Goal: Task Accomplishment & Management: Manage account settings

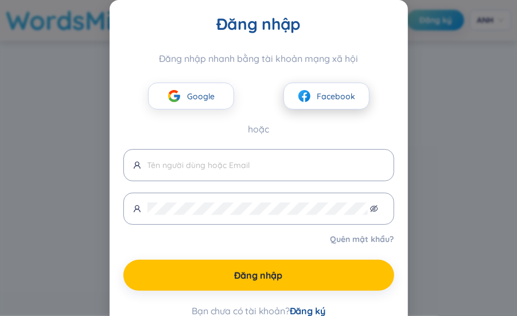
click at [331, 87] on button "Facebook" at bounding box center [326, 96] width 86 height 27
click at [322, 100] on font "Facebook" at bounding box center [336, 96] width 38 height 10
click at [342, 98] on font "Facebook" at bounding box center [336, 96] width 38 height 10
click at [341, 96] on font "Facebook" at bounding box center [336, 96] width 38 height 10
click at [407, 196] on div "Đăng nhập Đăng nhập nhanh bằng tài khoản mạng xã hội Google Facebook hoặc Quên …" at bounding box center [258, 158] width 517 height 316
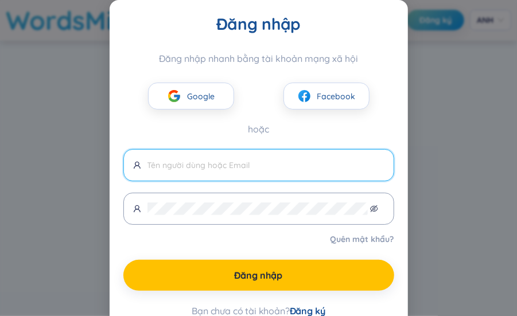
click at [222, 164] on input "text" at bounding box center [265, 165] width 237 height 13
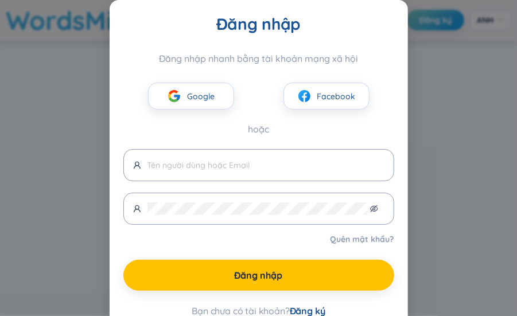
click at [320, 77] on div "Google Facebook" at bounding box center [258, 86] width 271 height 45
click at [312, 99] on button "Facebook" at bounding box center [326, 96] width 86 height 27
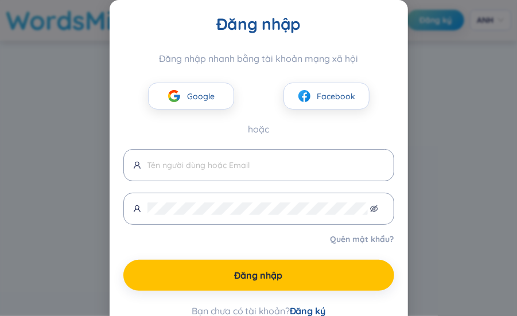
click at [487, 94] on div "Đăng nhập Đăng nhập nhanh bằng tài khoản mạng xã hội Google Facebook hoặc Quên …" at bounding box center [258, 158] width 517 height 316
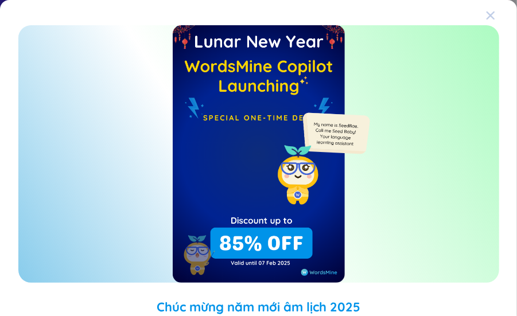
click at [486, 15] on icon "Đóng" at bounding box center [490, 15] width 8 height 8
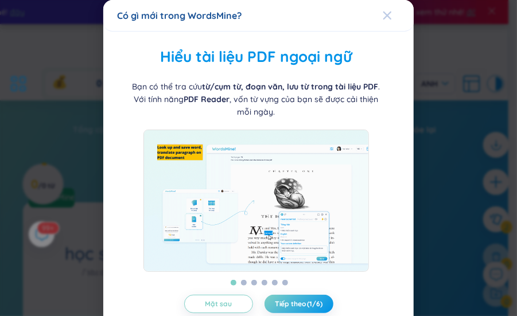
click at [383, 15] on icon "Đóng" at bounding box center [387, 15] width 8 height 8
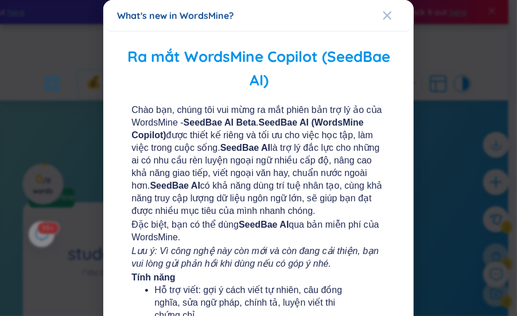
click at [372, 17] on div "What's new in WordsMine?" at bounding box center [258, 15] width 283 height 13
click at [383, 15] on icon "Close" at bounding box center [387, 15] width 9 height 9
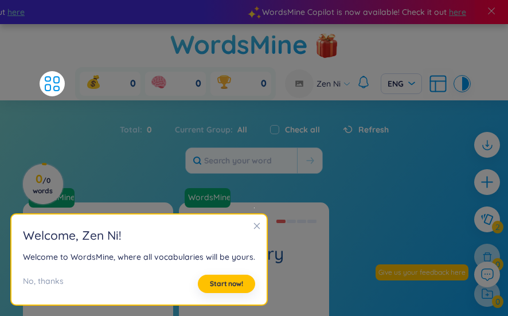
click at [307, 123] on label "Check all" at bounding box center [302, 129] width 35 height 13
checkbox input "true"
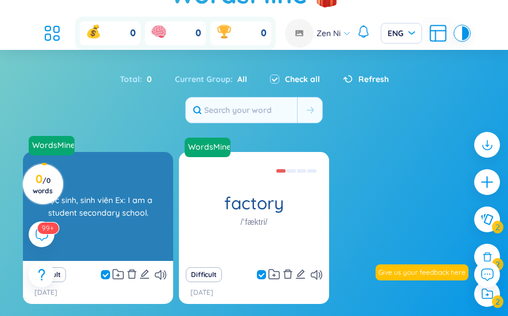
scroll to position [98, 0]
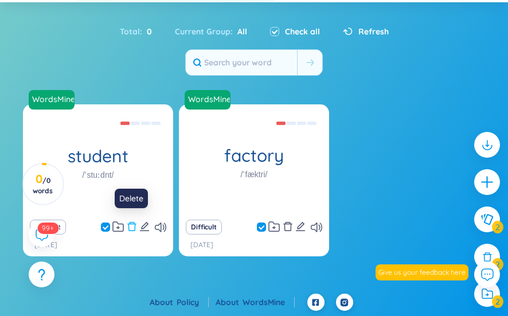
click at [127, 222] on icon "delete" at bounding box center [132, 226] width 10 height 10
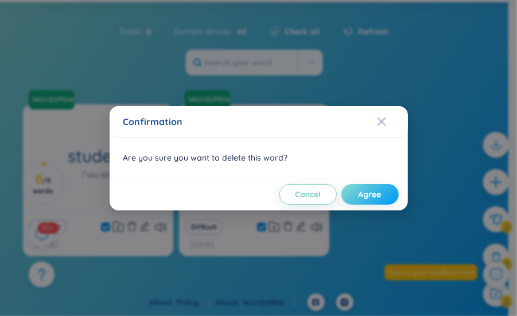
click at [356, 189] on button "Agree" at bounding box center [369, 194] width 57 height 21
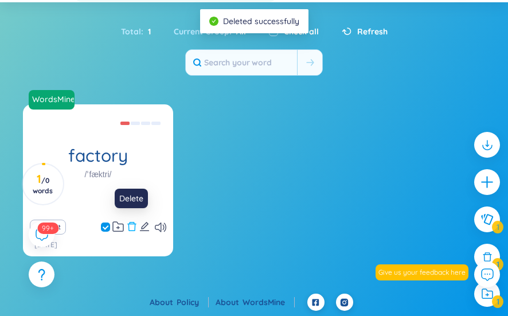
click at [128, 225] on icon "delete" at bounding box center [132, 226] width 10 height 10
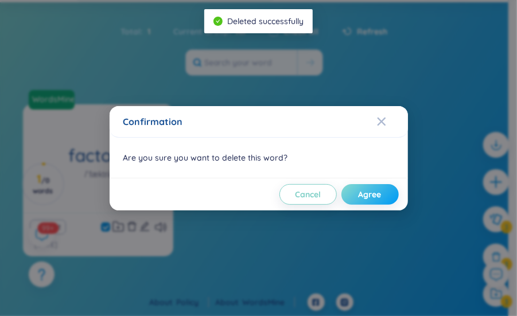
click at [389, 190] on button "Agree" at bounding box center [369, 194] width 57 height 21
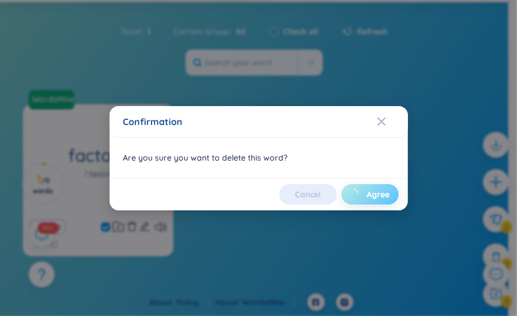
click at [372, 193] on span "Agree" at bounding box center [378, 194] width 23 height 11
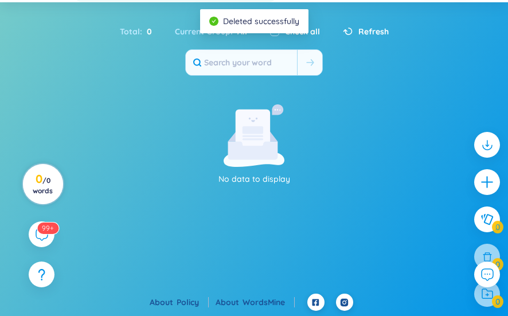
click at [67, 177] on icon at bounding box center [44, 182] width 49 height 49
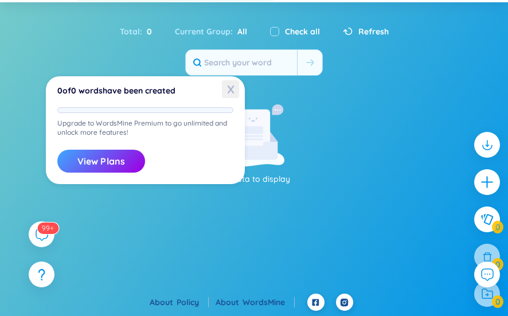
click at [231, 91] on span "X" at bounding box center [230, 89] width 17 height 18
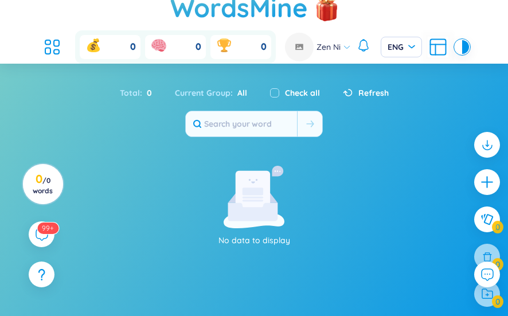
scroll to position [0, 0]
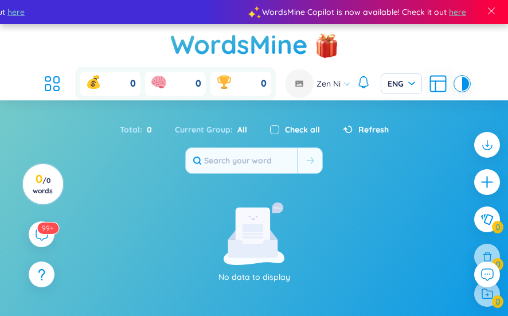
click at [277, 126] on input "checkbox" at bounding box center [274, 129] width 9 height 9
checkbox input "true"
click at [282, 123] on div "Check all" at bounding box center [295, 129] width 50 height 13
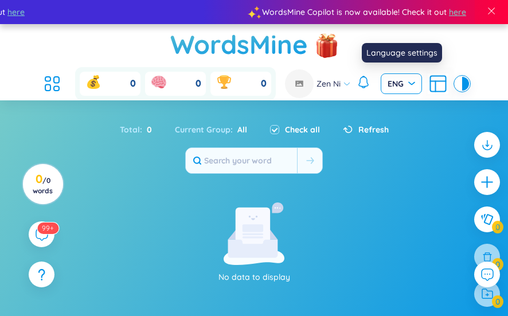
click at [403, 81] on span "ENG" at bounding box center [402, 83] width 28 height 11
click at [399, 102] on div "VIE" at bounding box center [401, 107] width 28 height 13
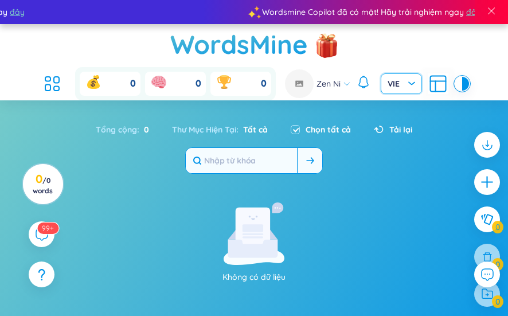
click at [228, 154] on input "text" at bounding box center [241, 160] width 111 height 25
